Goal: Task Accomplishment & Management: Complete application form

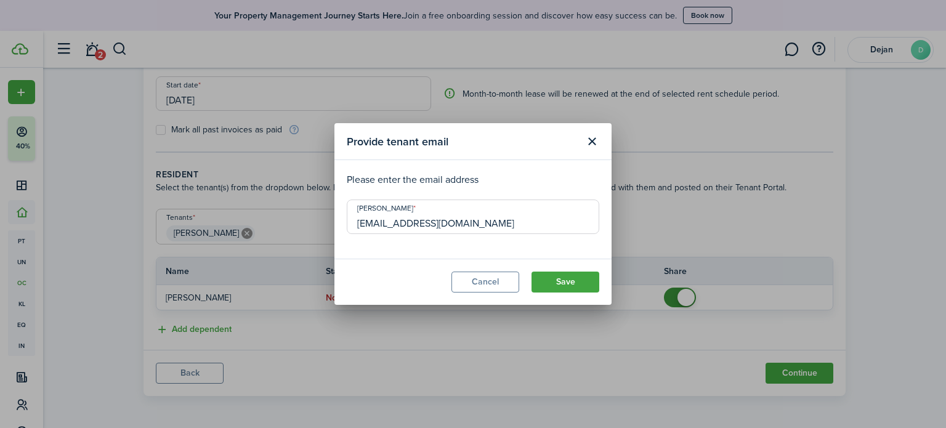
type input "[EMAIL_ADDRESS][DOMAIN_NAME]"
click at [567, 280] on button "Save" at bounding box center [566, 282] width 68 height 21
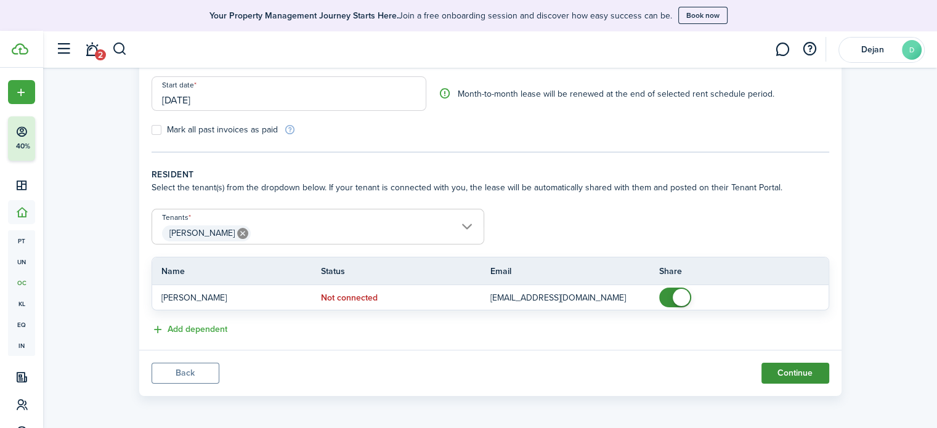
click at [805, 368] on button "Continue" at bounding box center [795, 373] width 68 height 21
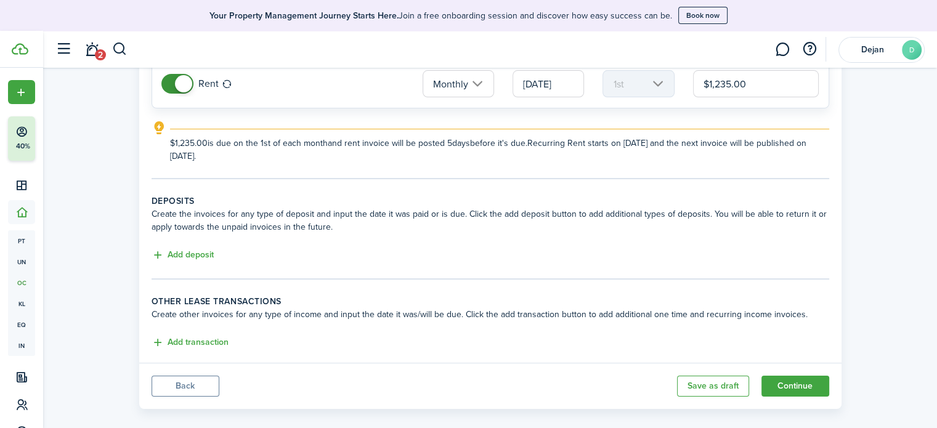
scroll to position [163, 0]
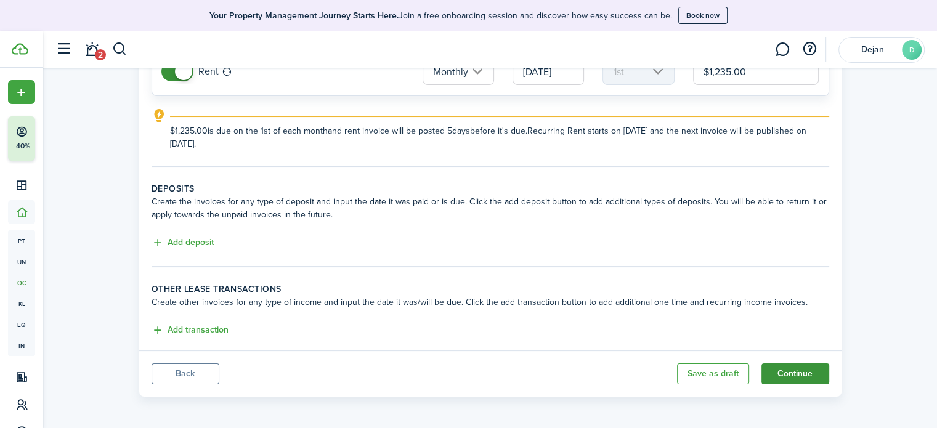
click at [798, 372] on button "Continue" at bounding box center [795, 373] width 68 height 21
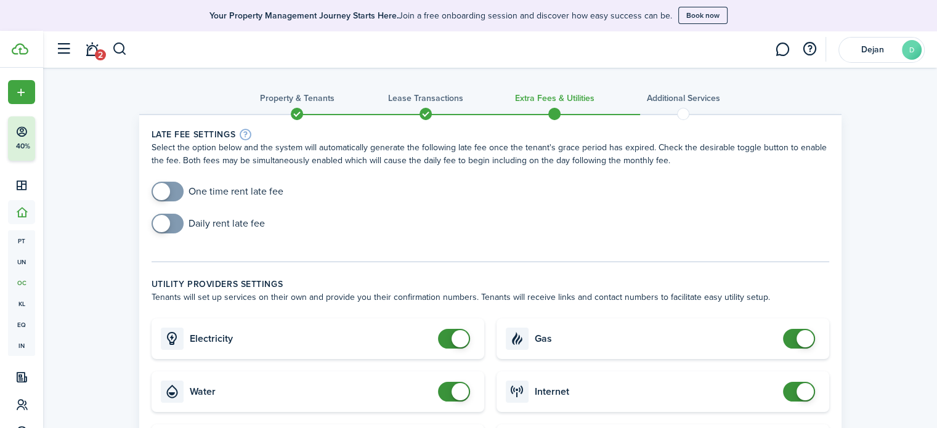
checkbox input "true"
click at [174, 185] on span at bounding box center [167, 192] width 12 height 20
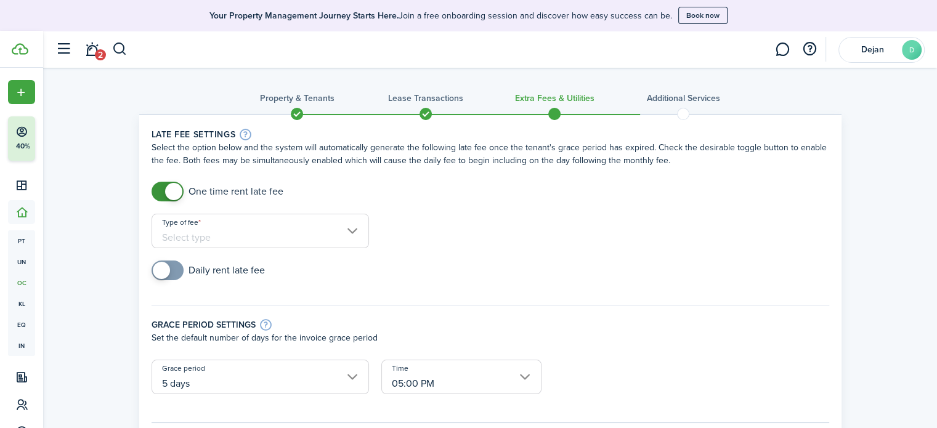
click at [269, 236] on input "Type of fee" at bounding box center [260, 231] width 217 height 34
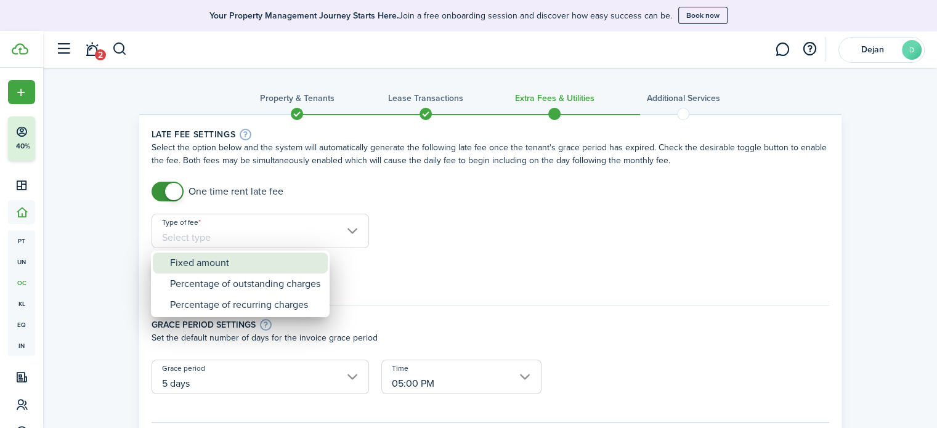
click at [272, 261] on div "Fixed amount" at bounding box center [245, 263] width 150 height 21
type input "Fixed amount"
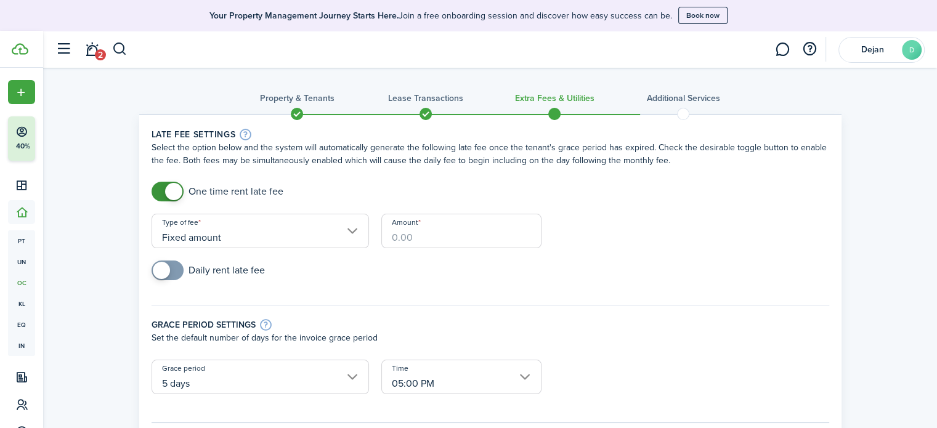
click at [448, 230] on input "Amount" at bounding box center [461, 231] width 160 height 34
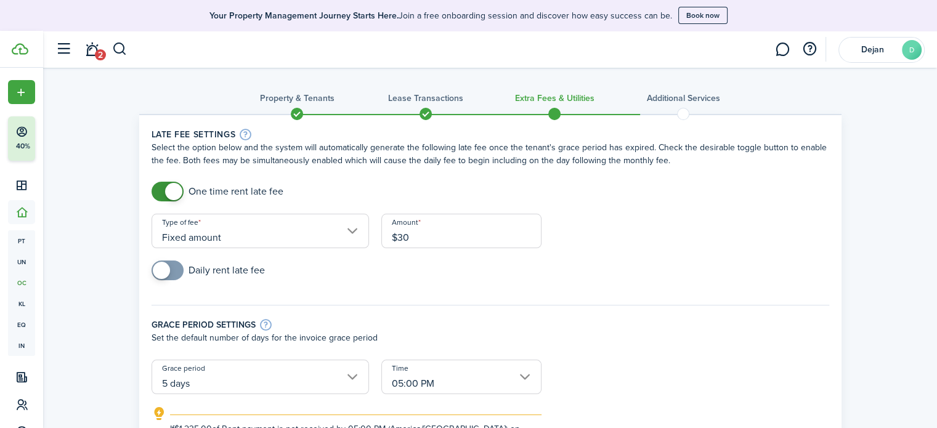
type input "$30.00"
click at [638, 266] on div "Daily rent late fee" at bounding box center [490, 277] width 690 height 32
click at [159, 266] on span at bounding box center [161, 270] width 17 height 17
click at [168, 268] on span at bounding box center [161, 270] width 17 height 17
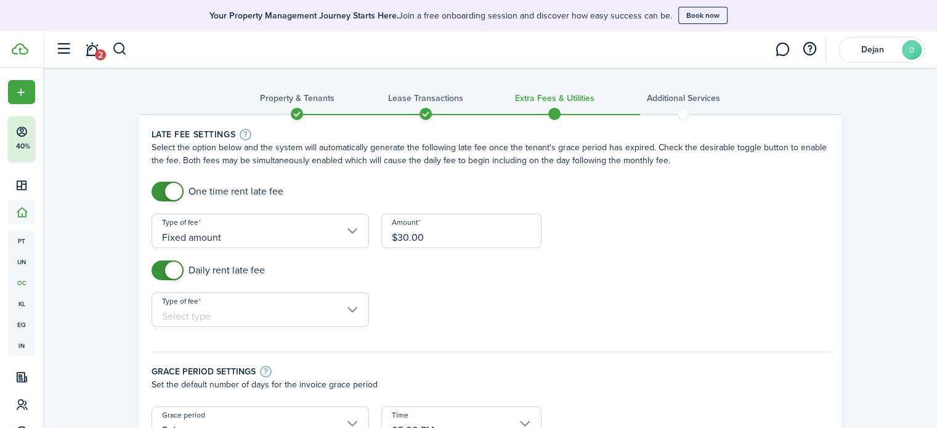
checkbox input "false"
click at [176, 270] on span at bounding box center [173, 270] width 17 height 17
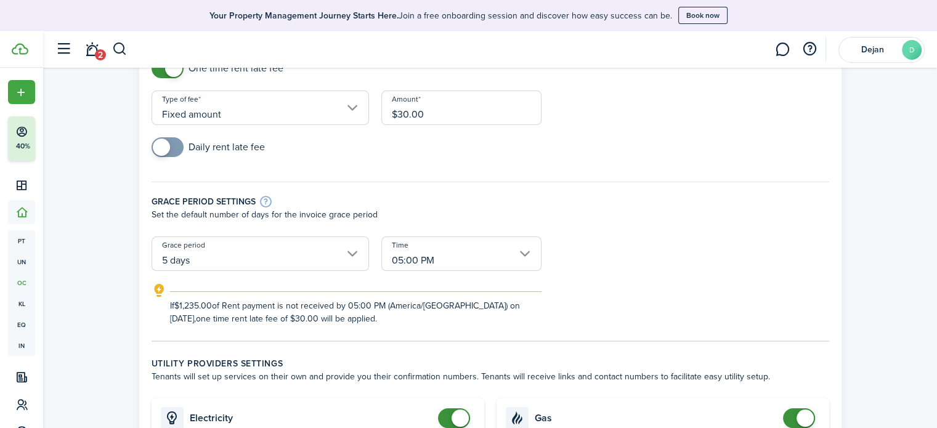
scroll to position [185, 0]
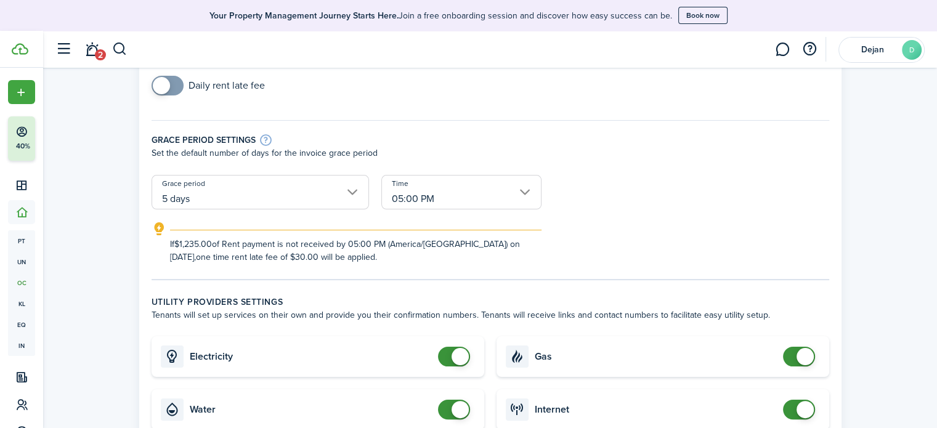
click at [365, 207] on input "5 days" at bounding box center [260, 192] width 217 height 34
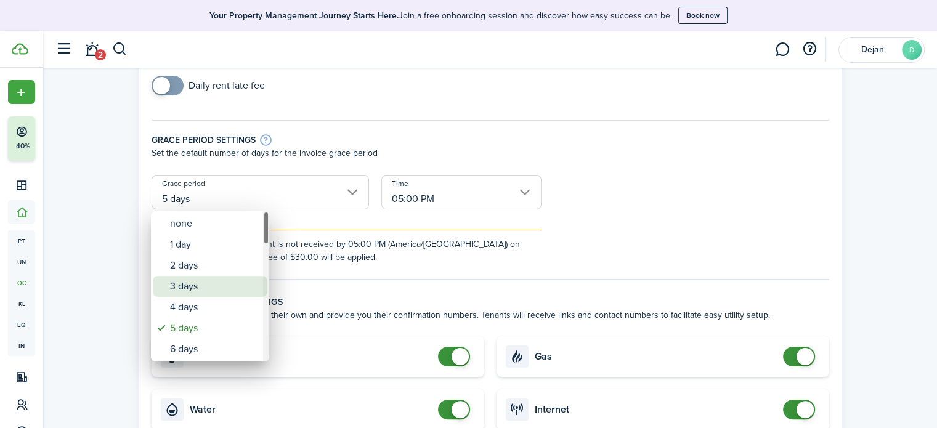
click at [217, 288] on div "3 days" at bounding box center [215, 286] width 90 height 21
type input "3 days"
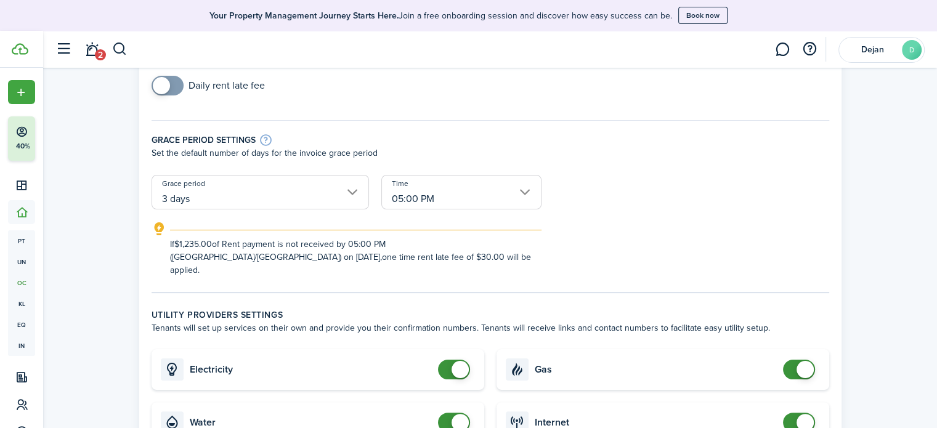
click at [625, 193] on form "One time rent late fee Type of fee Fixed amount Amount $30.00 Daily rent late f…" at bounding box center [490, 137] width 690 height 280
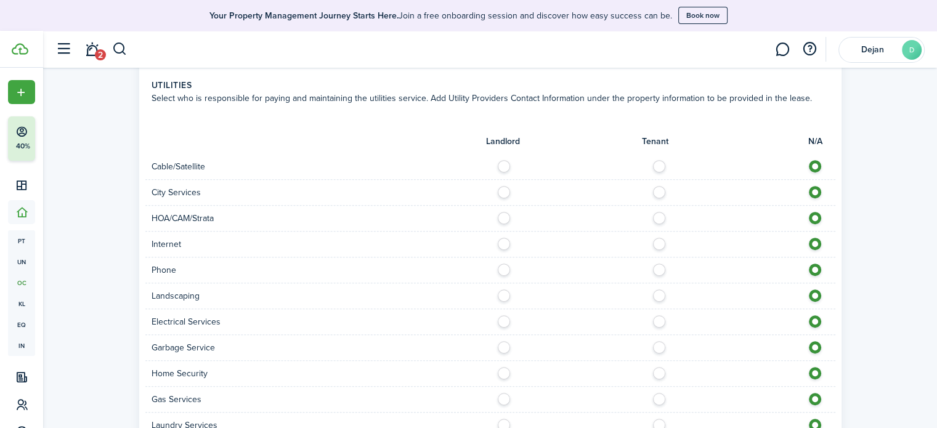
scroll to position [616, 0]
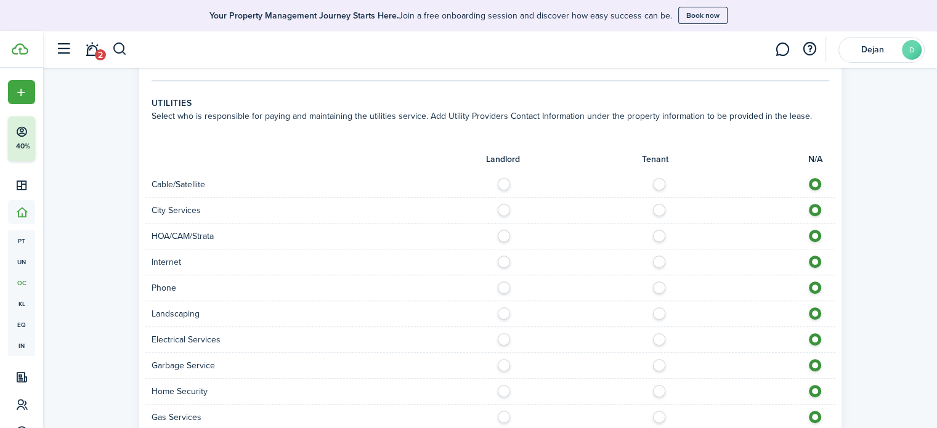
click at [658, 178] on label at bounding box center [663, 181] width 22 height 6
radio input "true"
click at [657, 204] on label at bounding box center [663, 207] width 22 height 6
radio input "true"
click at [655, 230] on label at bounding box center [663, 233] width 22 height 6
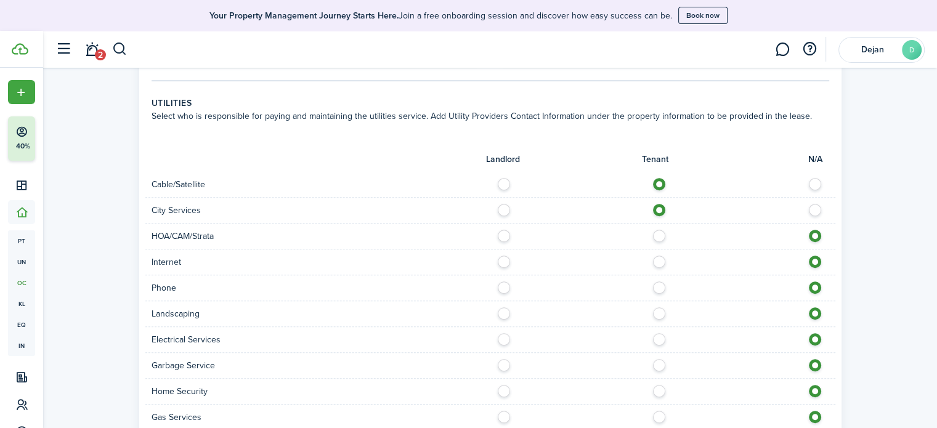
radio input "true"
click at [660, 256] on label at bounding box center [663, 259] width 22 height 6
radio input "true"
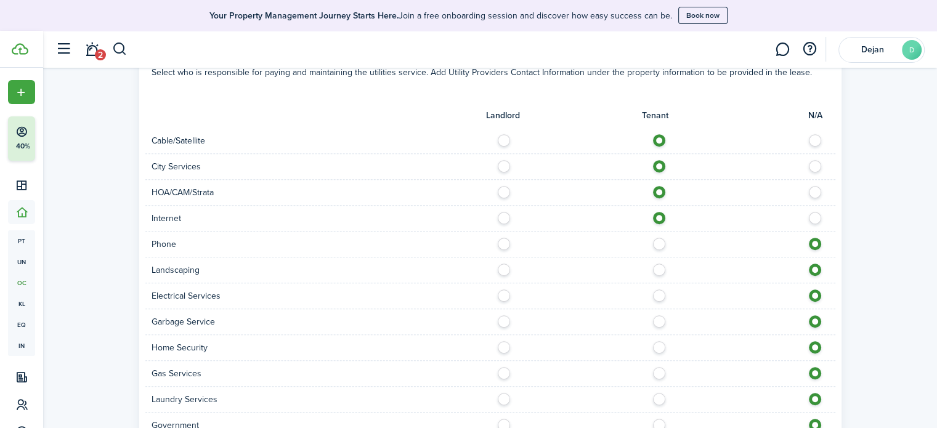
scroll to position [678, 0]
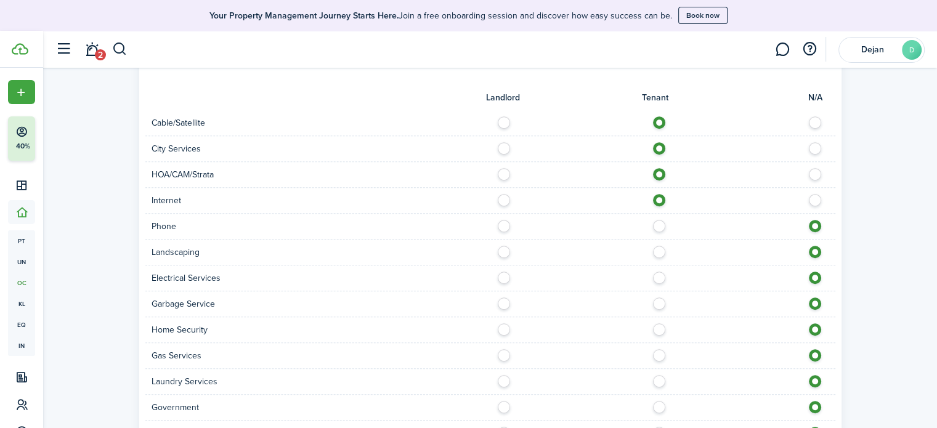
click at [659, 220] on label at bounding box center [663, 223] width 22 height 6
radio input "true"
click at [660, 246] on label at bounding box center [663, 249] width 22 height 6
radio input "true"
click at [659, 266] on div "Electrical Services" at bounding box center [490, 279] width 690 height 26
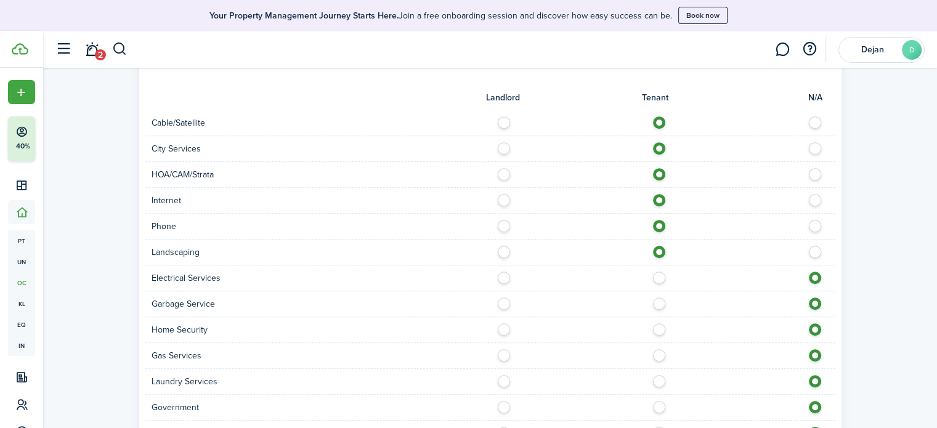
click at [660, 272] on label at bounding box center [663, 275] width 22 height 6
radio input "true"
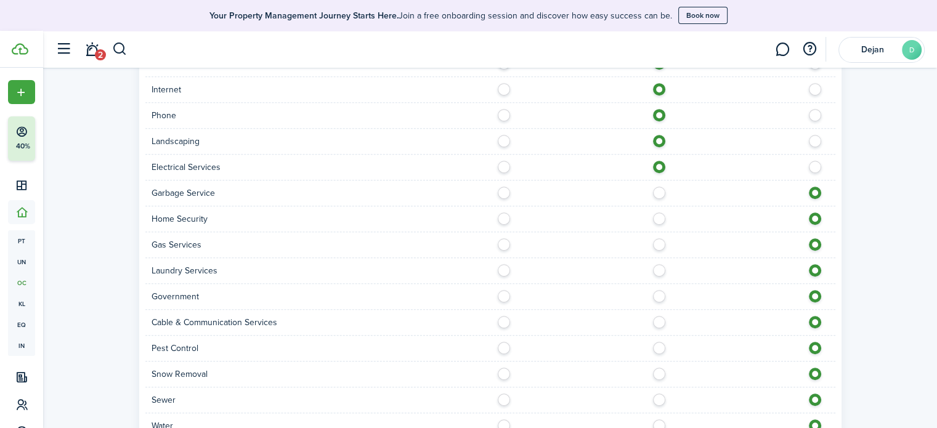
scroll to position [801, 0]
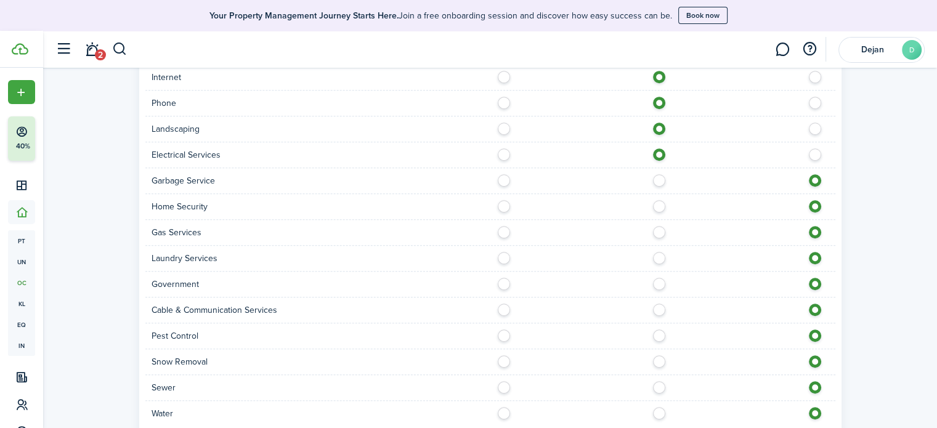
click at [662, 174] on label at bounding box center [663, 177] width 22 height 6
radio input "true"
click at [653, 200] on div at bounding box center [662, 206] width 345 height 13
click at [659, 200] on label at bounding box center [663, 203] width 22 height 6
radio input "true"
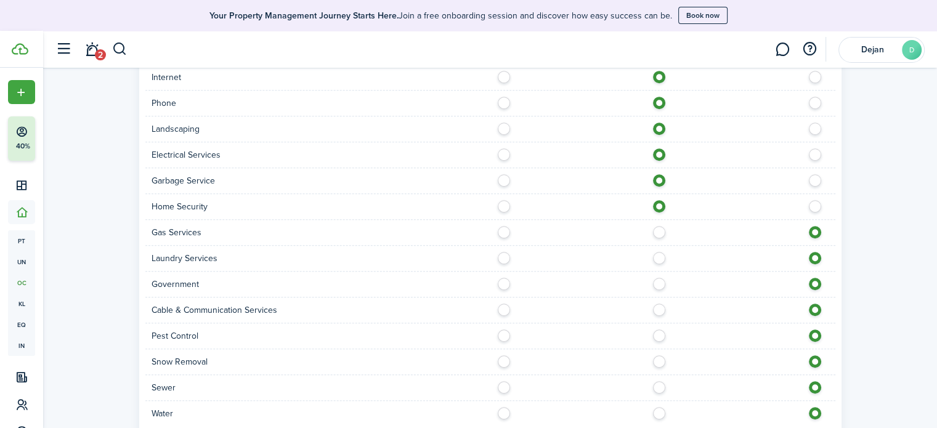
click at [659, 226] on label at bounding box center [663, 229] width 22 height 6
radio input "true"
click at [662, 252] on label at bounding box center [663, 255] width 22 height 6
radio input "true"
click at [660, 278] on label at bounding box center [663, 281] width 22 height 6
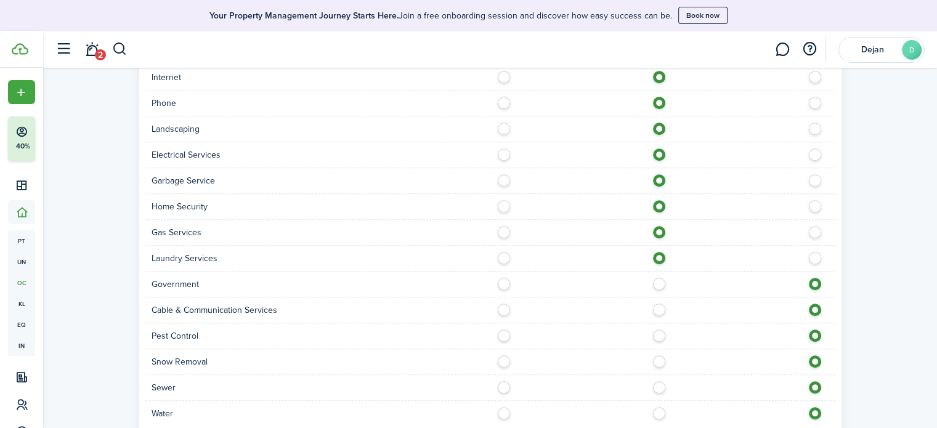
radio input "true"
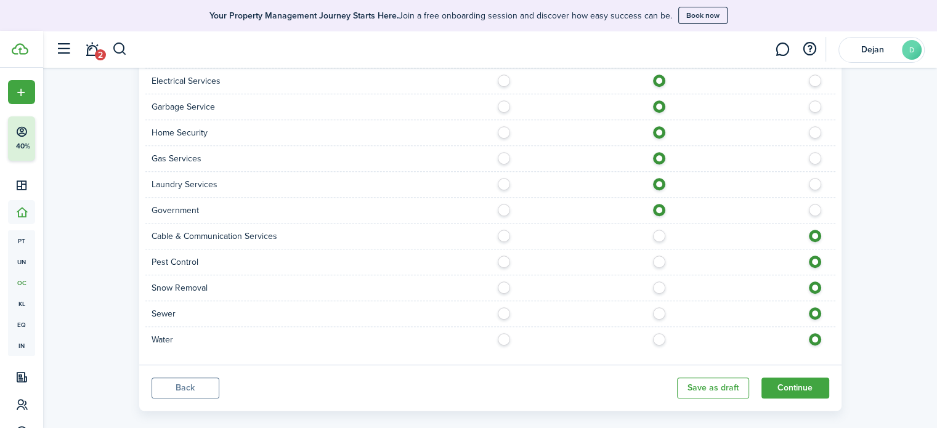
scroll to position [875, 0]
click at [656, 230] on label at bounding box center [663, 233] width 22 height 6
radio input "true"
click at [661, 256] on label at bounding box center [663, 259] width 22 height 6
radio input "true"
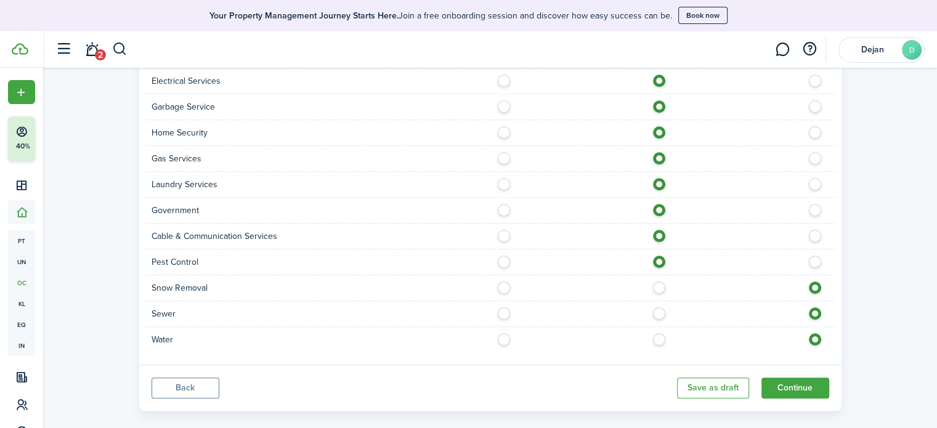
click at [658, 282] on label at bounding box center [663, 285] width 22 height 6
radio input "true"
drag, startPoint x: 663, startPoint y: 297, endPoint x: 661, endPoint y: 313, distance: 16.1
click at [662, 307] on label at bounding box center [663, 310] width 22 height 6
radio input "true"
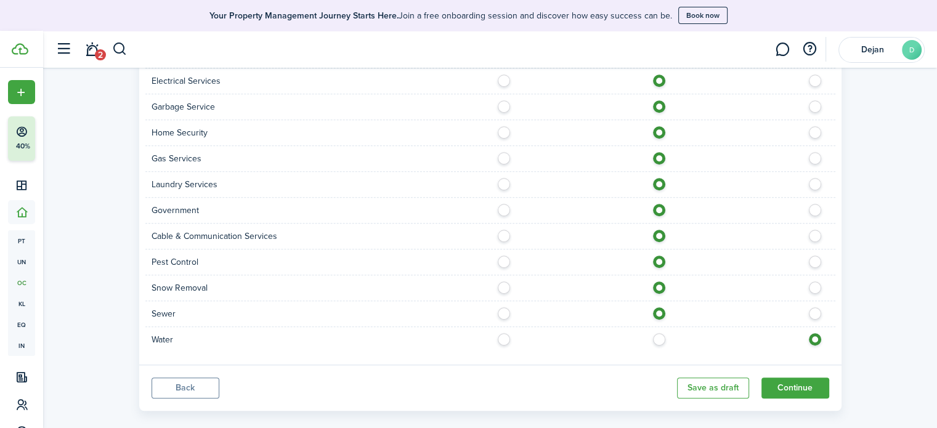
click at [659, 333] on label at bounding box center [663, 336] width 22 height 6
radio input "true"
click at [785, 379] on button "Continue" at bounding box center [795, 388] width 68 height 21
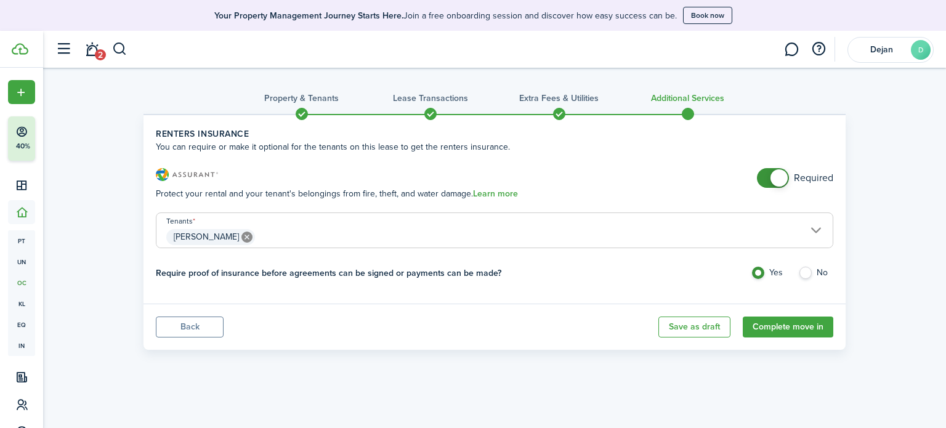
click at [559, 114] on span at bounding box center [559, 114] width 18 height 18
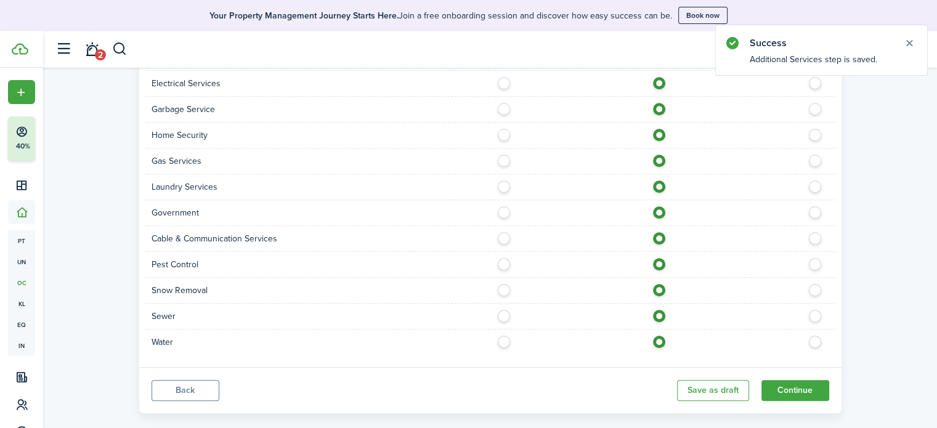
scroll to position [875, 0]
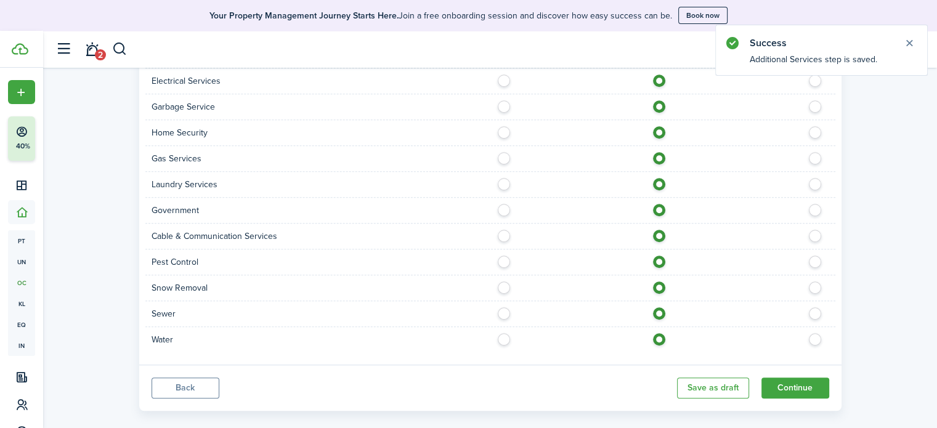
click at [506, 307] on label at bounding box center [508, 310] width 22 height 6
radio input "true"
drag, startPoint x: 503, startPoint y: 321, endPoint x: 530, endPoint y: 322, distance: 26.5
click at [504, 333] on label at bounding box center [508, 336] width 22 height 6
radio input "true"
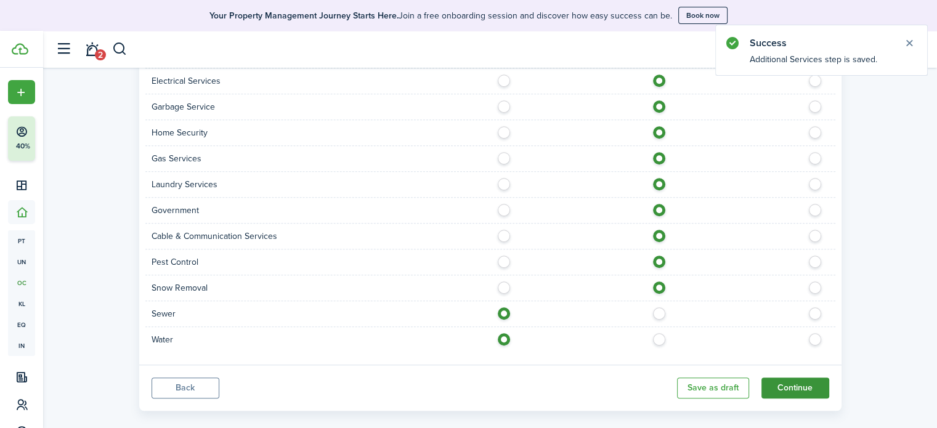
click at [811, 378] on button "Continue" at bounding box center [795, 388] width 68 height 21
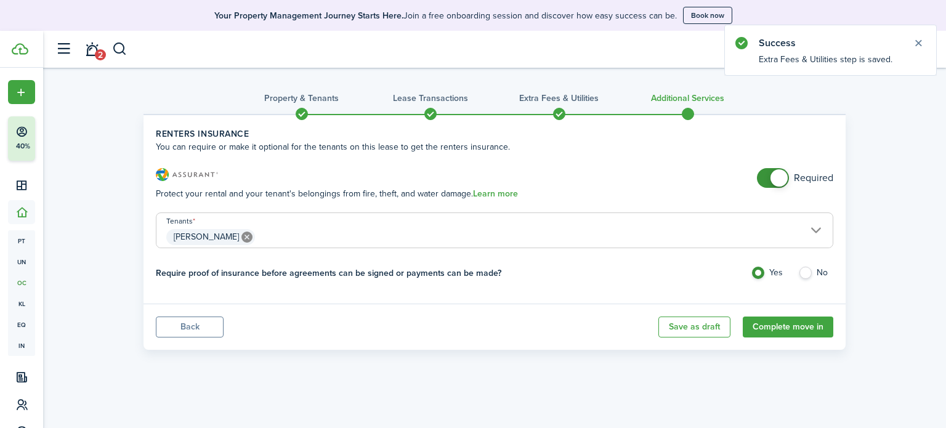
click at [558, 108] on span at bounding box center [559, 114] width 18 height 18
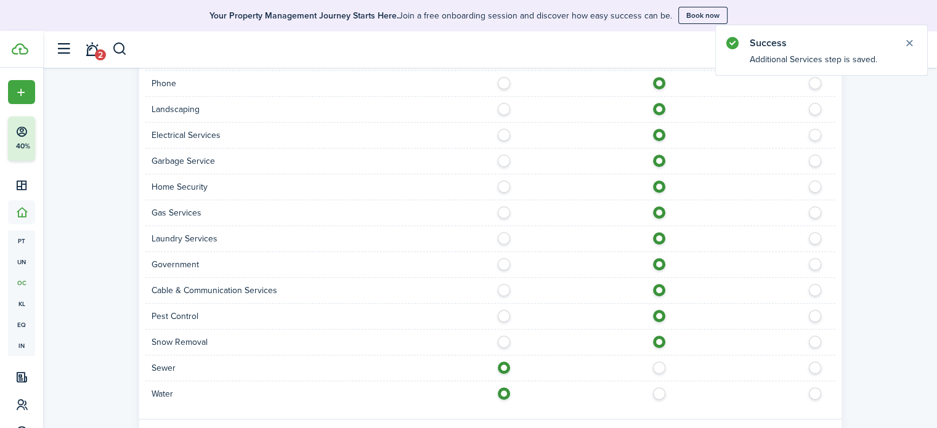
scroll to position [875, 0]
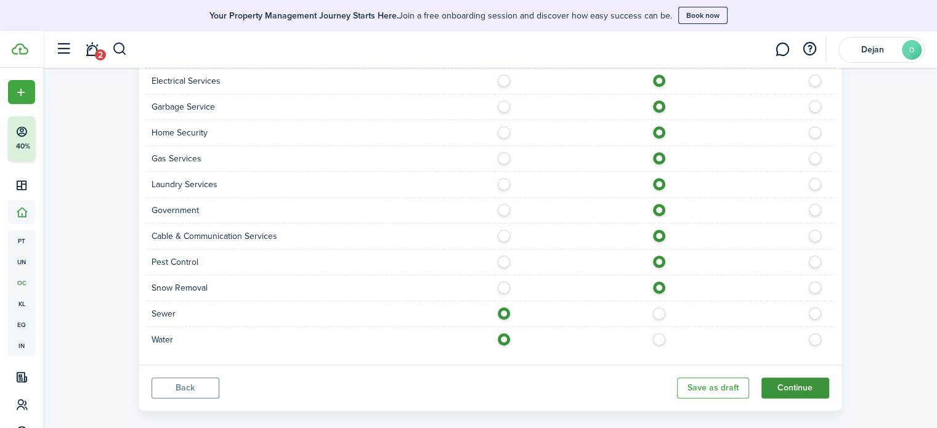
click at [814, 378] on button "Continue" at bounding box center [795, 388] width 68 height 21
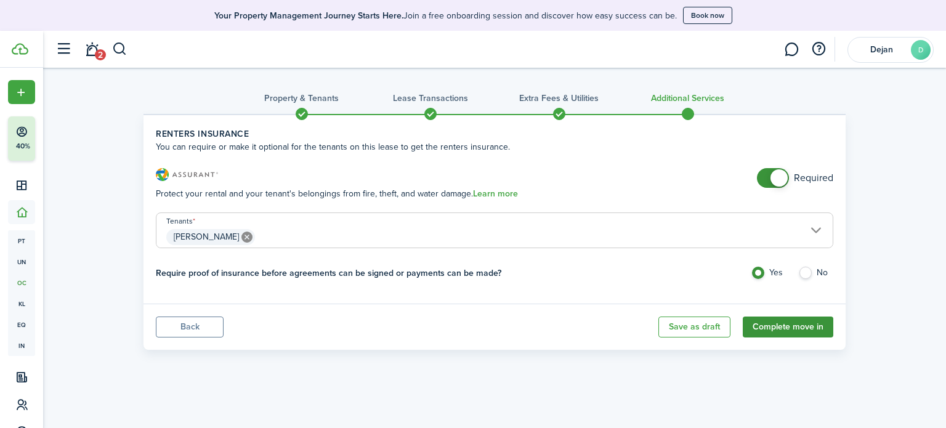
click at [786, 331] on button "Complete move in" at bounding box center [788, 327] width 91 height 21
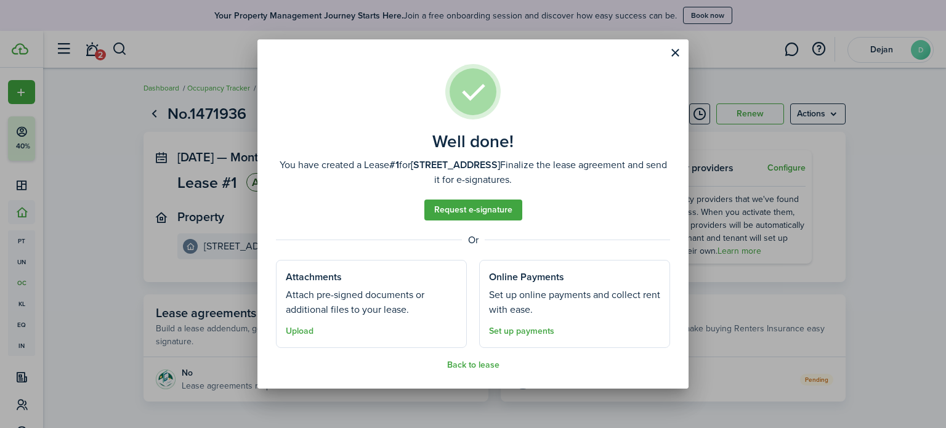
drag, startPoint x: 485, startPoint y: 364, endPoint x: 513, endPoint y: 384, distance: 34.5
click at [485, 364] on button "Back to lease" at bounding box center [473, 365] width 52 height 10
